Goal: Task Accomplishment & Management: Manage account settings

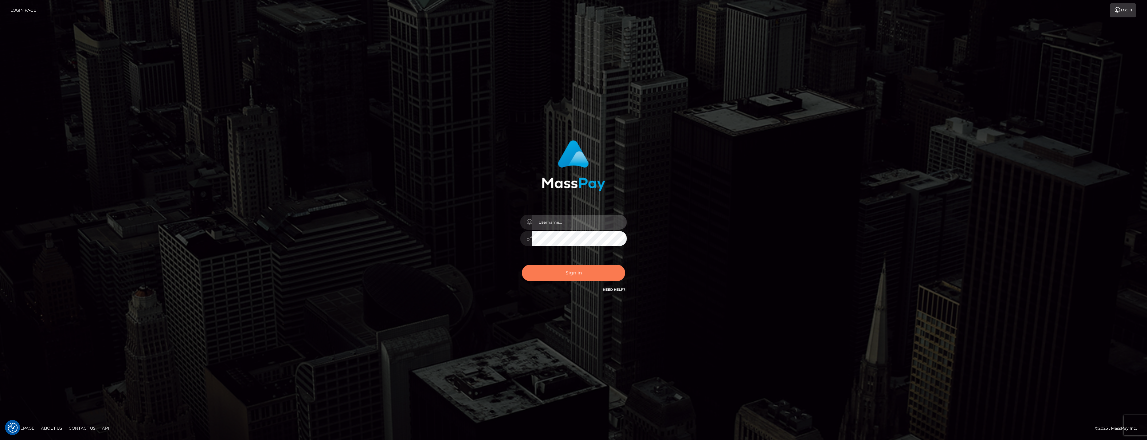
type input "anthony.club"
click at [556, 276] on button "Sign in" at bounding box center [573, 272] width 103 height 16
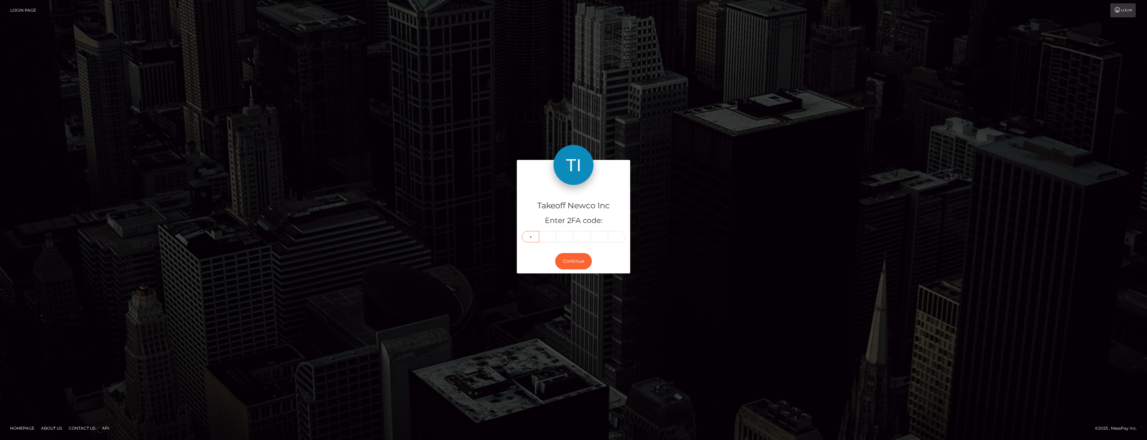
type input "3"
type input "5"
type input "2"
type input "1"
type input "0"
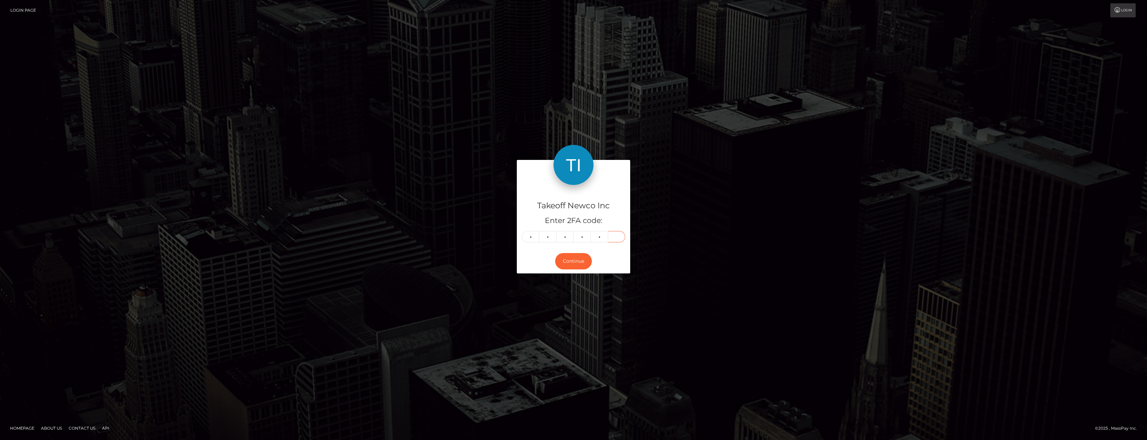
type input "3"
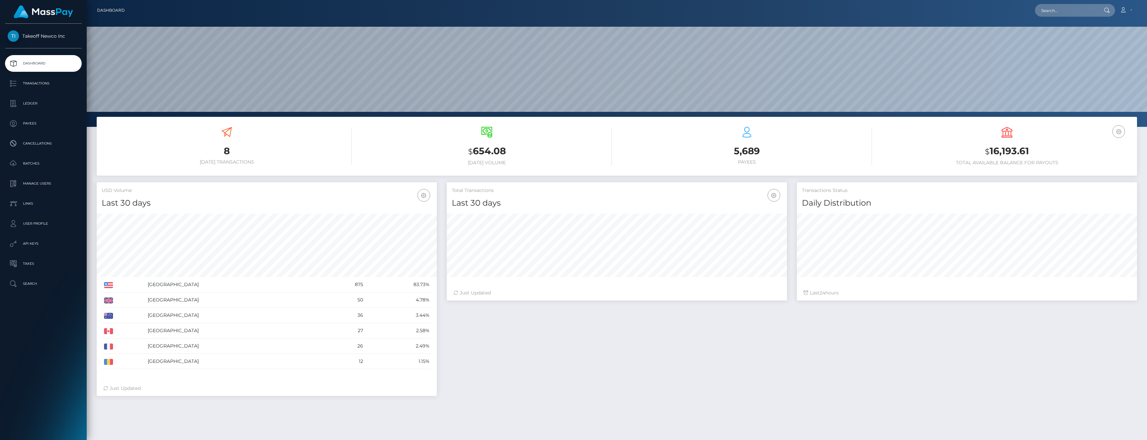
scroll to position [118, 340]
